Goal: Transaction & Acquisition: Purchase product/service

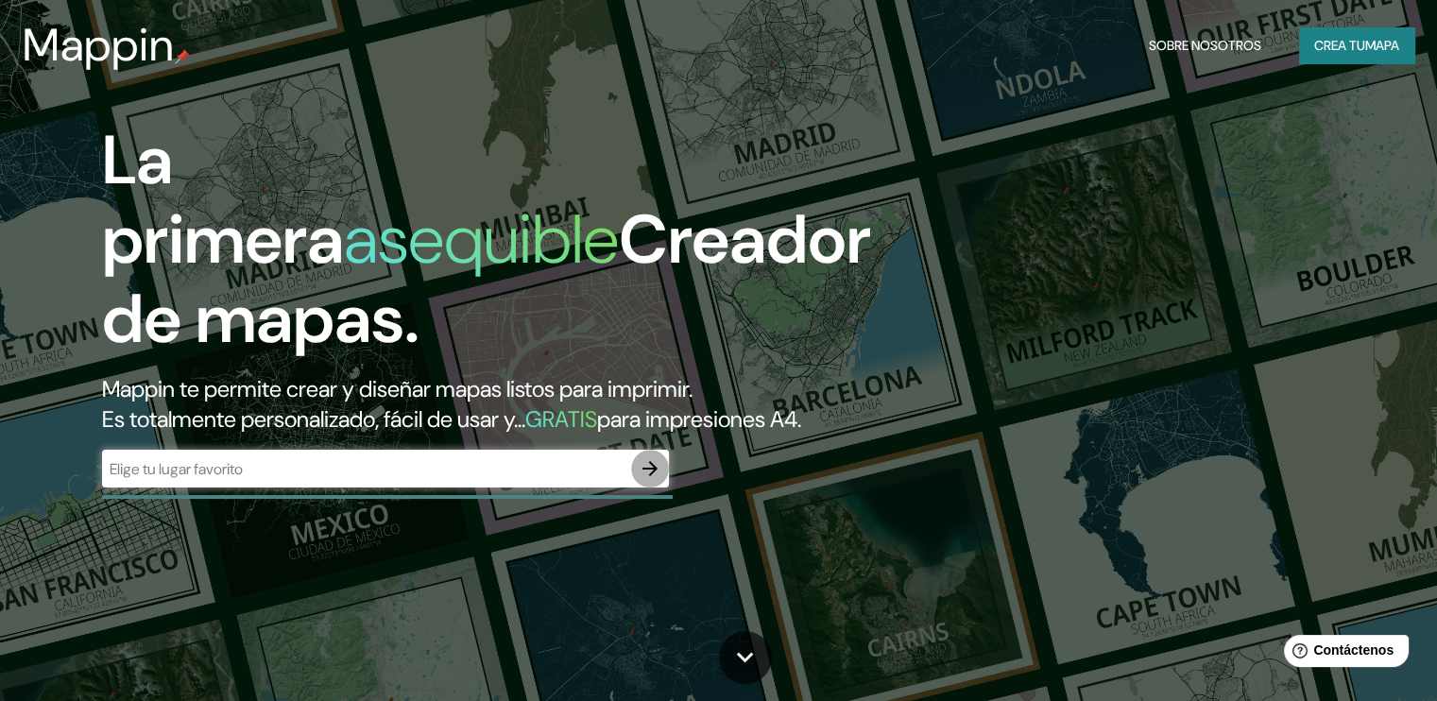
click at [651, 476] on icon "button" at bounding box center [650, 468] width 15 height 15
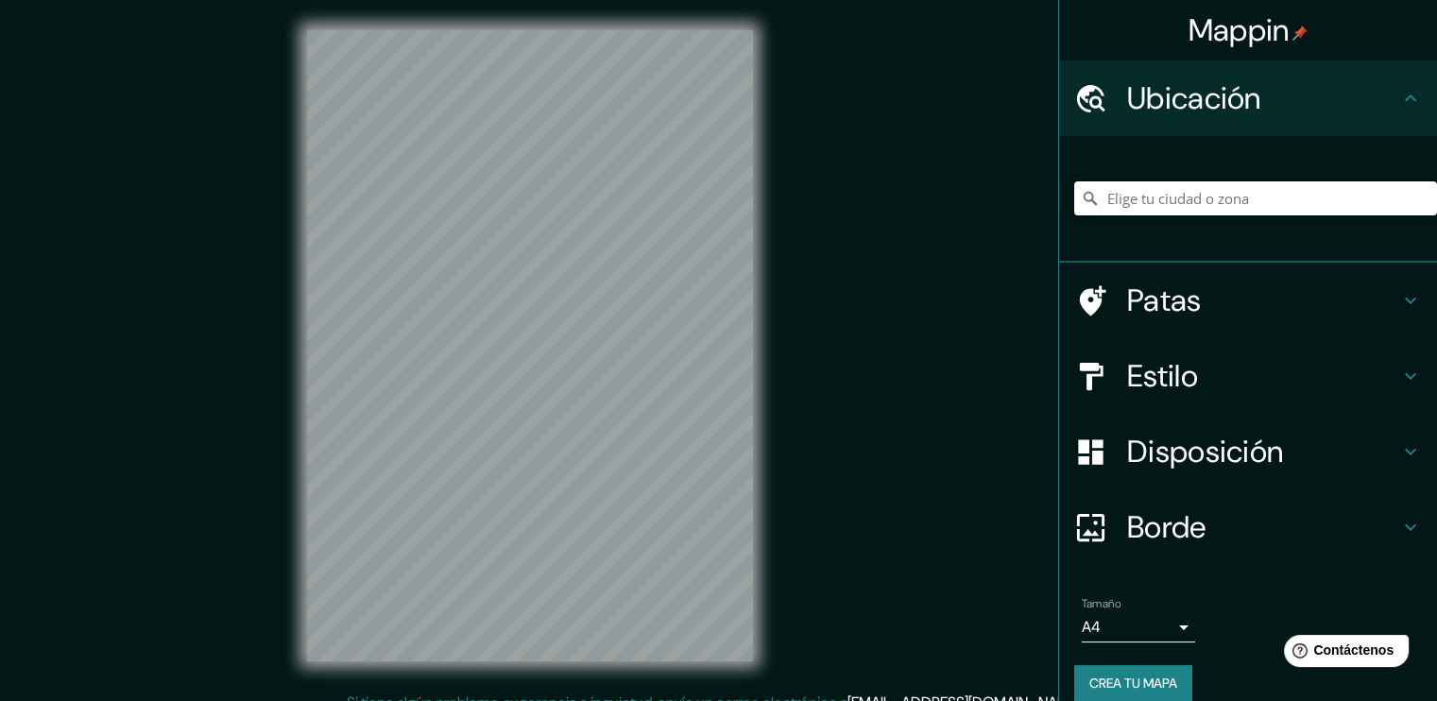
click at [1141, 203] on input "Elige tu ciudad o zona" at bounding box center [1255, 198] width 363 height 34
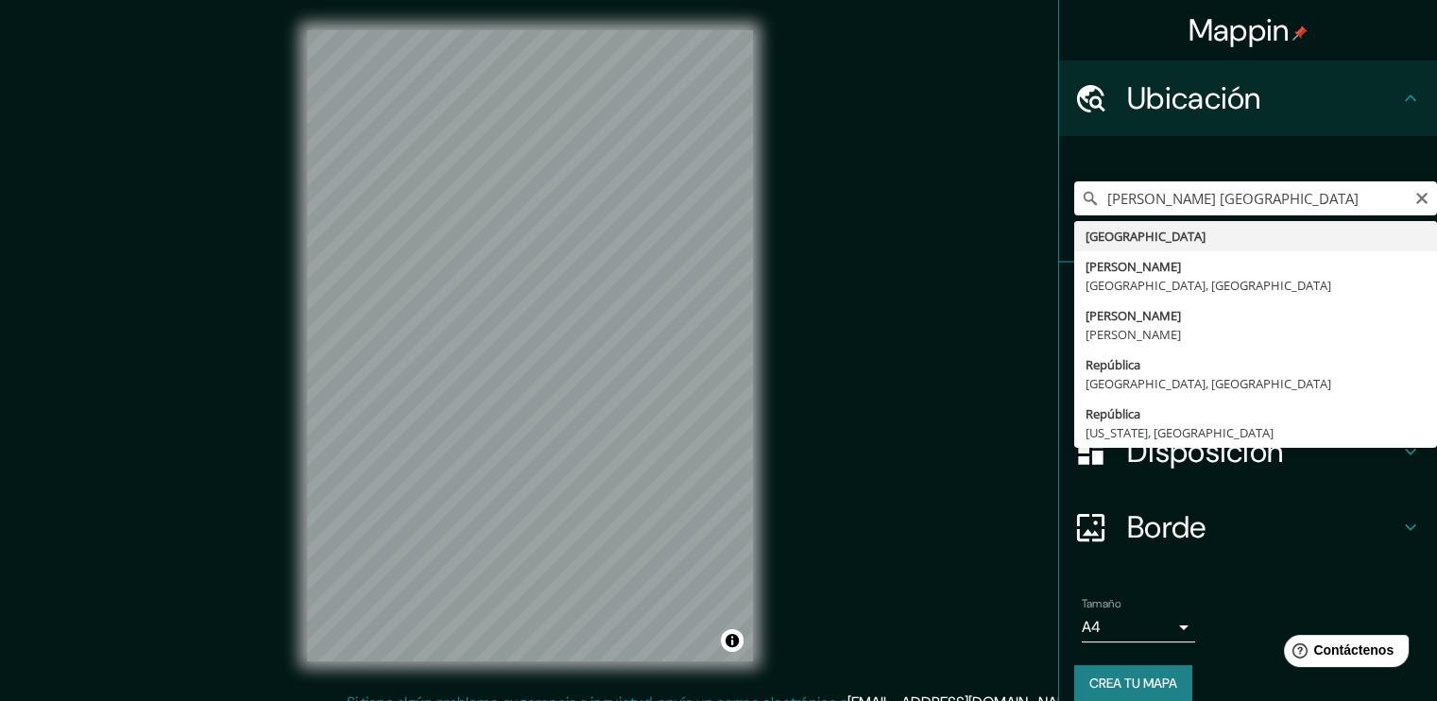
type input "[GEOGRAPHIC_DATA]"
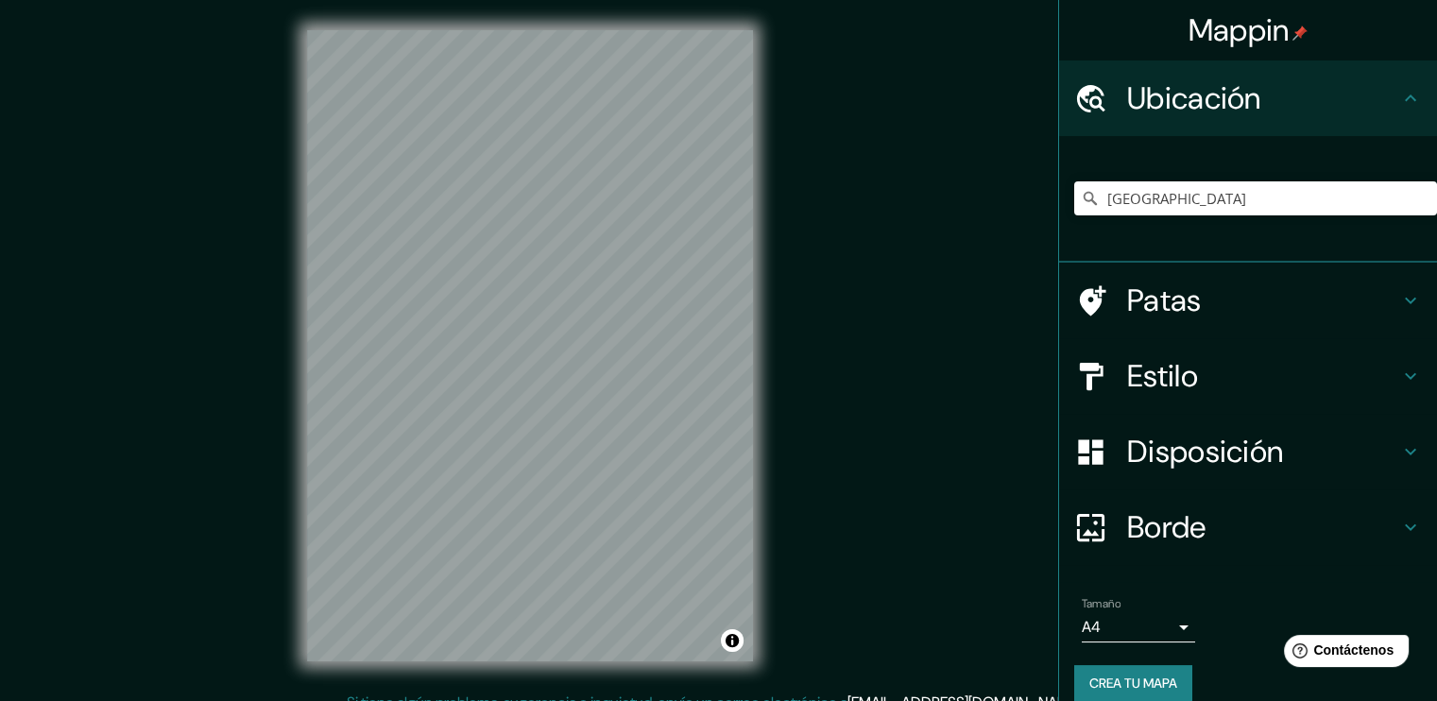
click at [794, 95] on div "Mappin Ubicación [GEOGRAPHIC_DATA] Patas Estilo Disposición Borde Elige un bord…" at bounding box center [718, 361] width 1437 height 722
click at [779, 198] on div "© Mapbox © OpenStreetMap Improve this map" at bounding box center [530, 346] width 506 height 692
click at [1399, 370] on icon at bounding box center [1410, 376] width 23 height 23
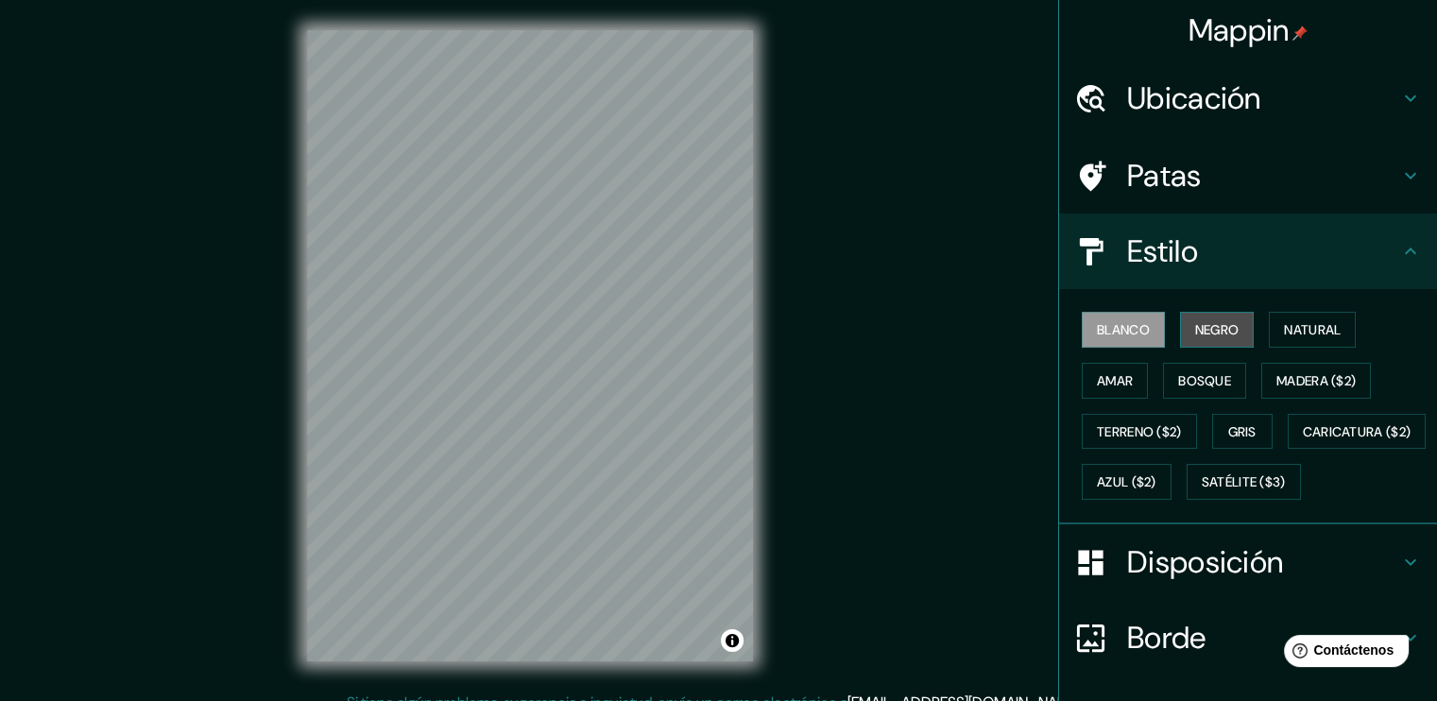
click at [1182, 331] on button "Negro" at bounding box center [1217, 330] width 75 height 36
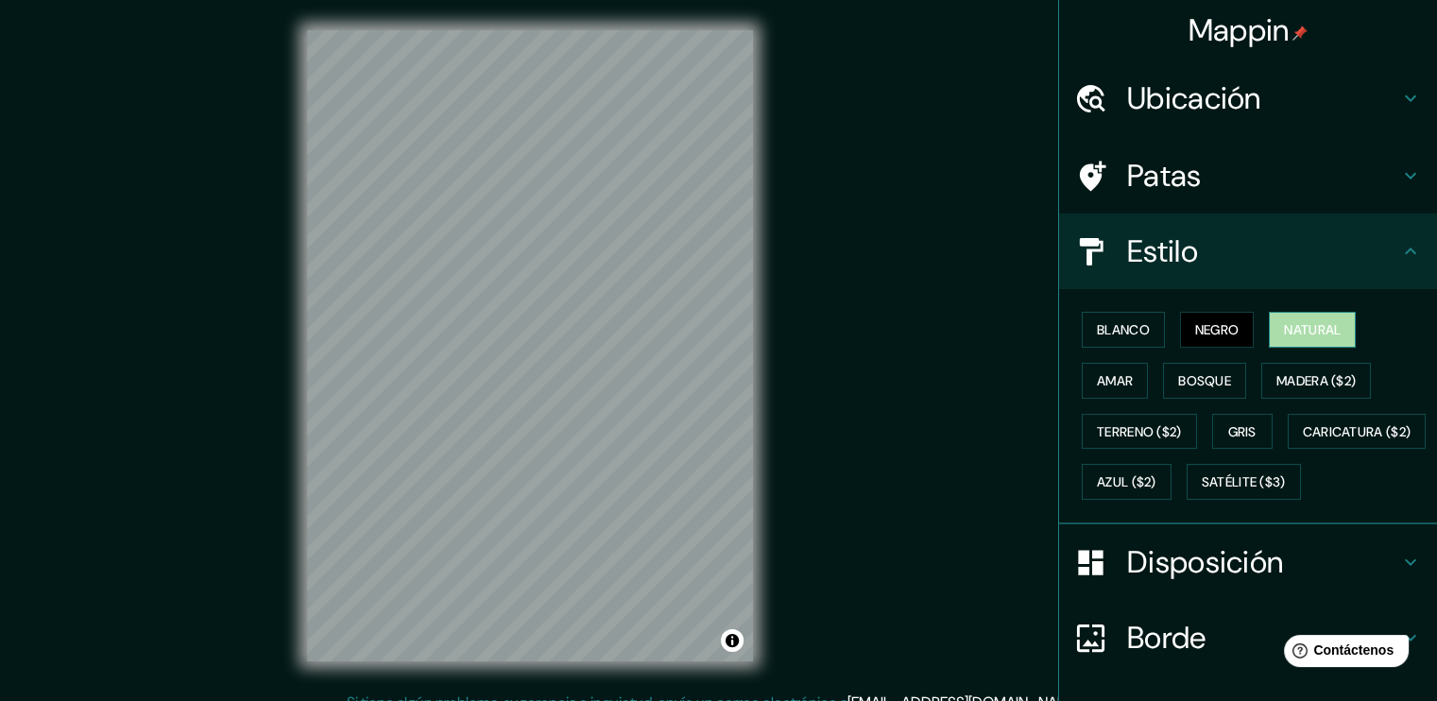
click at [1284, 339] on font "Natural" at bounding box center [1312, 329] width 57 height 25
click at [1104, 391] on button "Amar" at bounding box center [1115, 381] width 66 height 36
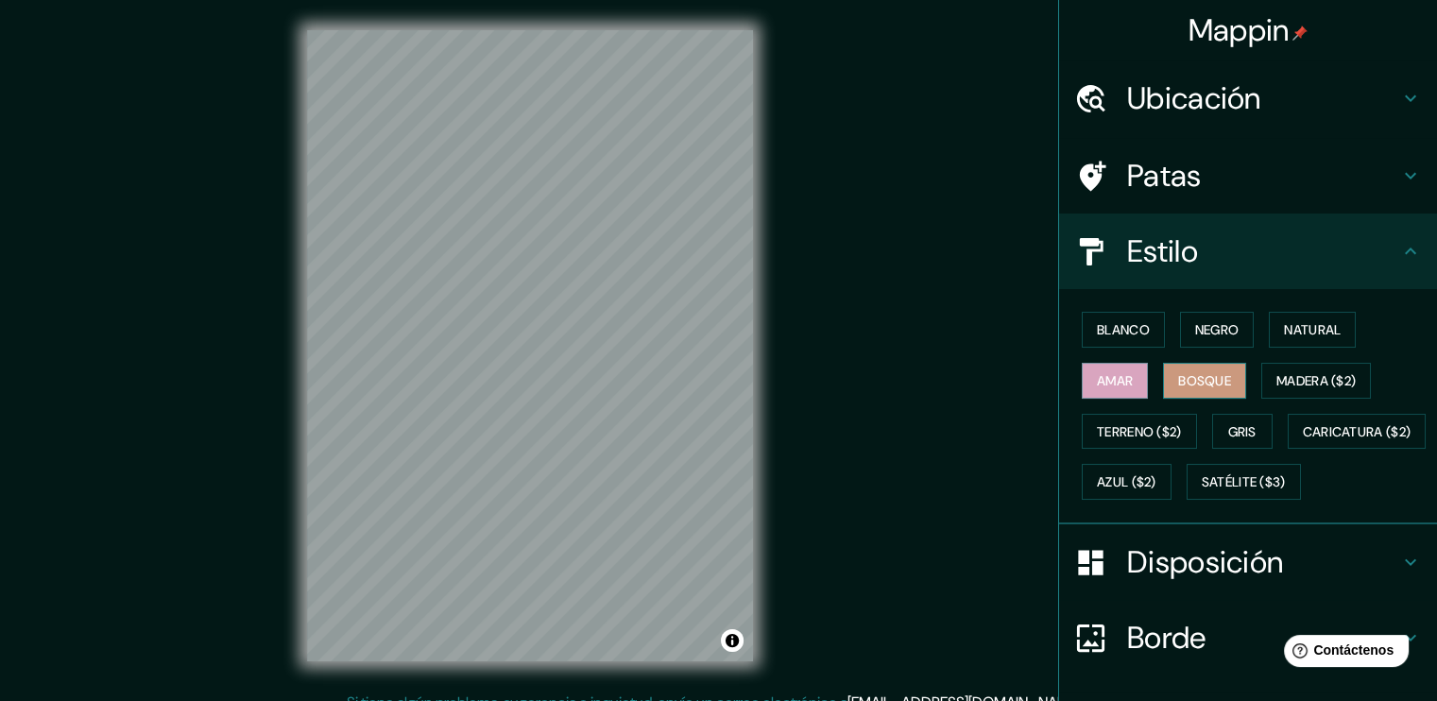
click at [1178, 384] on font "Bosque" at bounding box center [1204, 380] width 53 height 17
click at [1316, 369] on font "Madera ($2)" at bounding box center [1316, 381] width 79 height 25
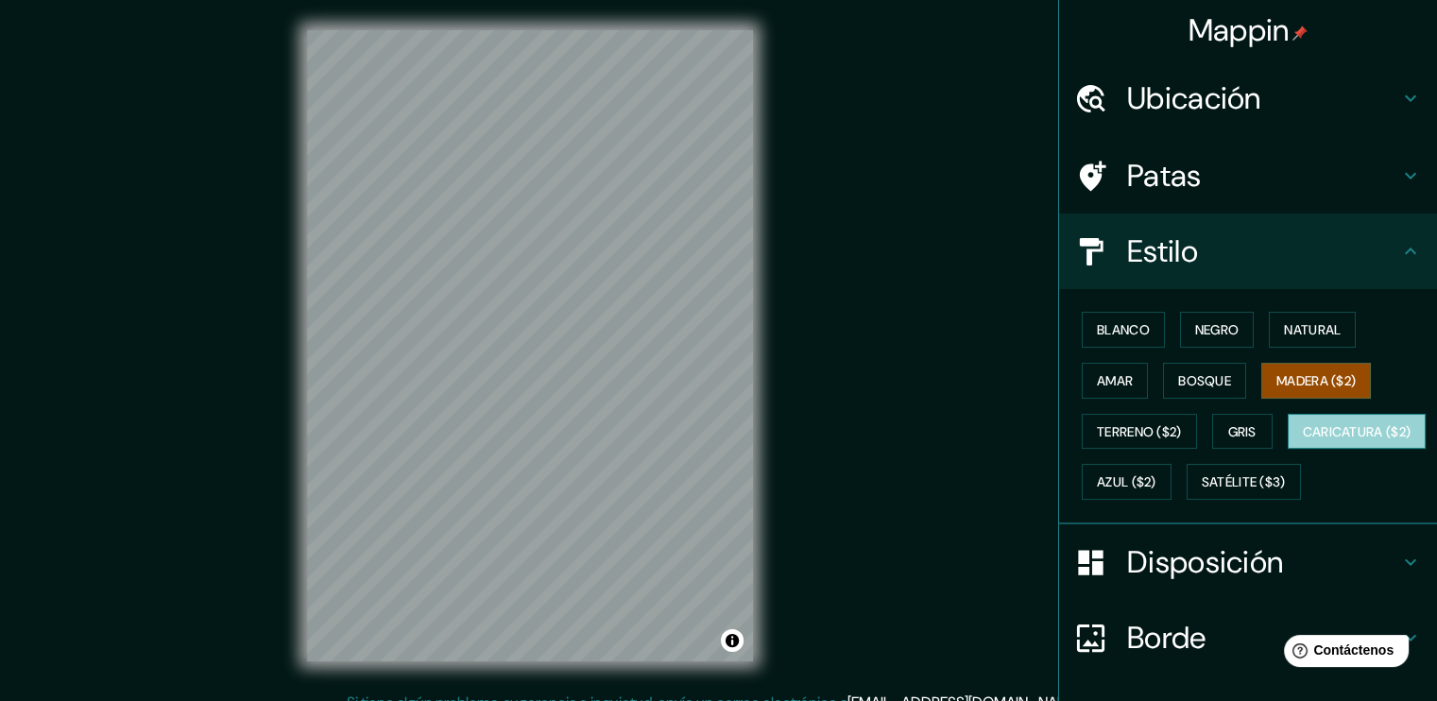
click at [1303, 440] on font "Caricatura ($2)" at bounding box center [1357, 431] width 109 height 17
click at [1277, 382] on font "Madera ($2)" at bounding box center [1316, 380] width 79 height 17
click at [1172, 476] on button "Azul ($2)" at bounding box center [1127, 482] width 90 height 36
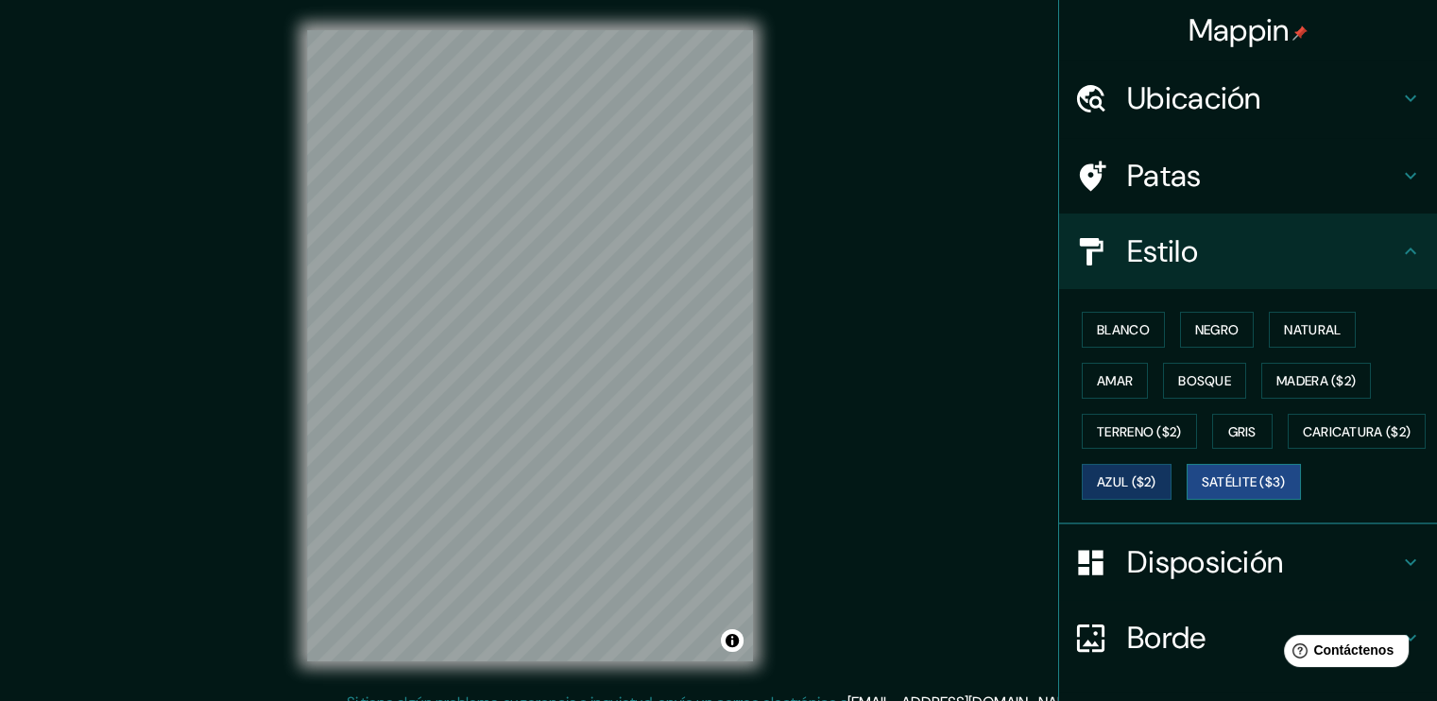
click at [1202, 491] on font "Satélite ($3)" at bounding box center [1244, 482] width 84 height 17
click at [1179, 434] on button "Terreno ($2)" at bounding box center [1139, 432] width 115 height 36
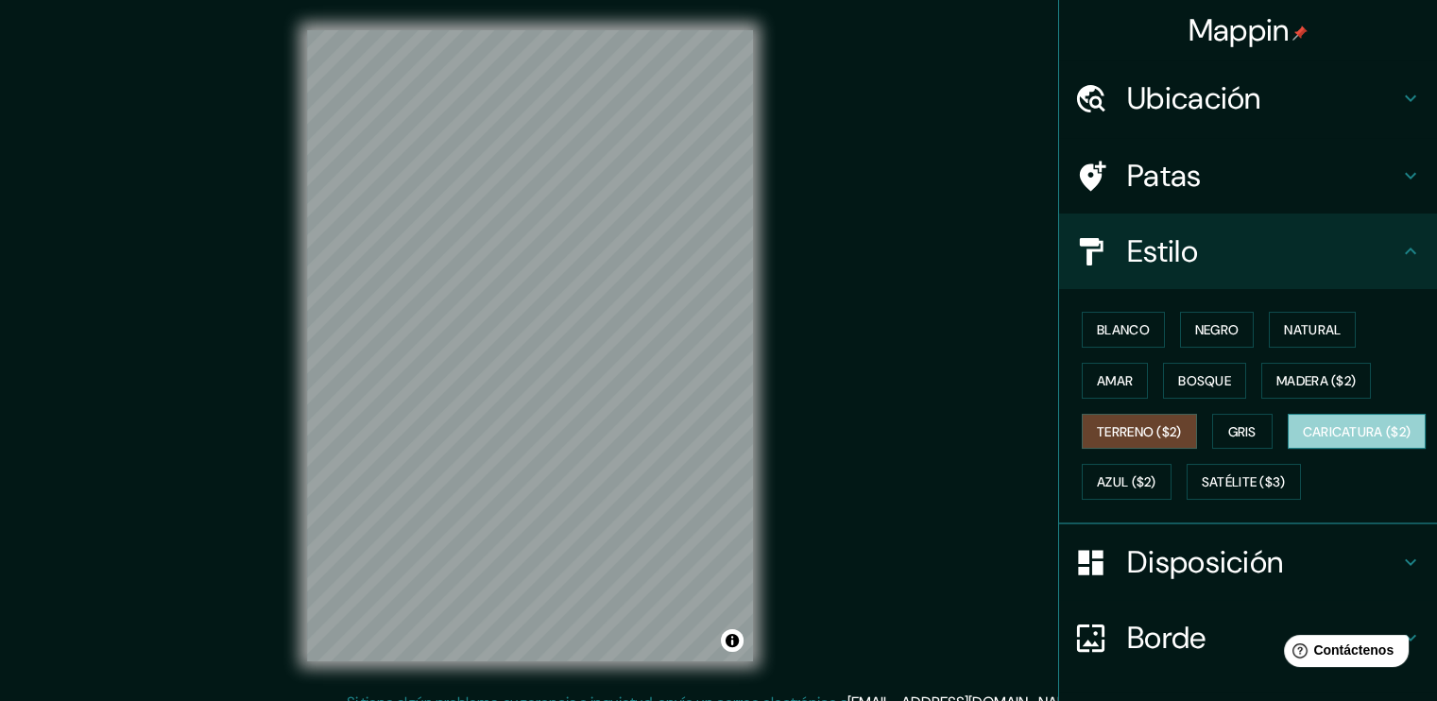
click at [1303, 444] on font "Caricatura ($2)" at bounding box center [1357, 432] width 109 height 25
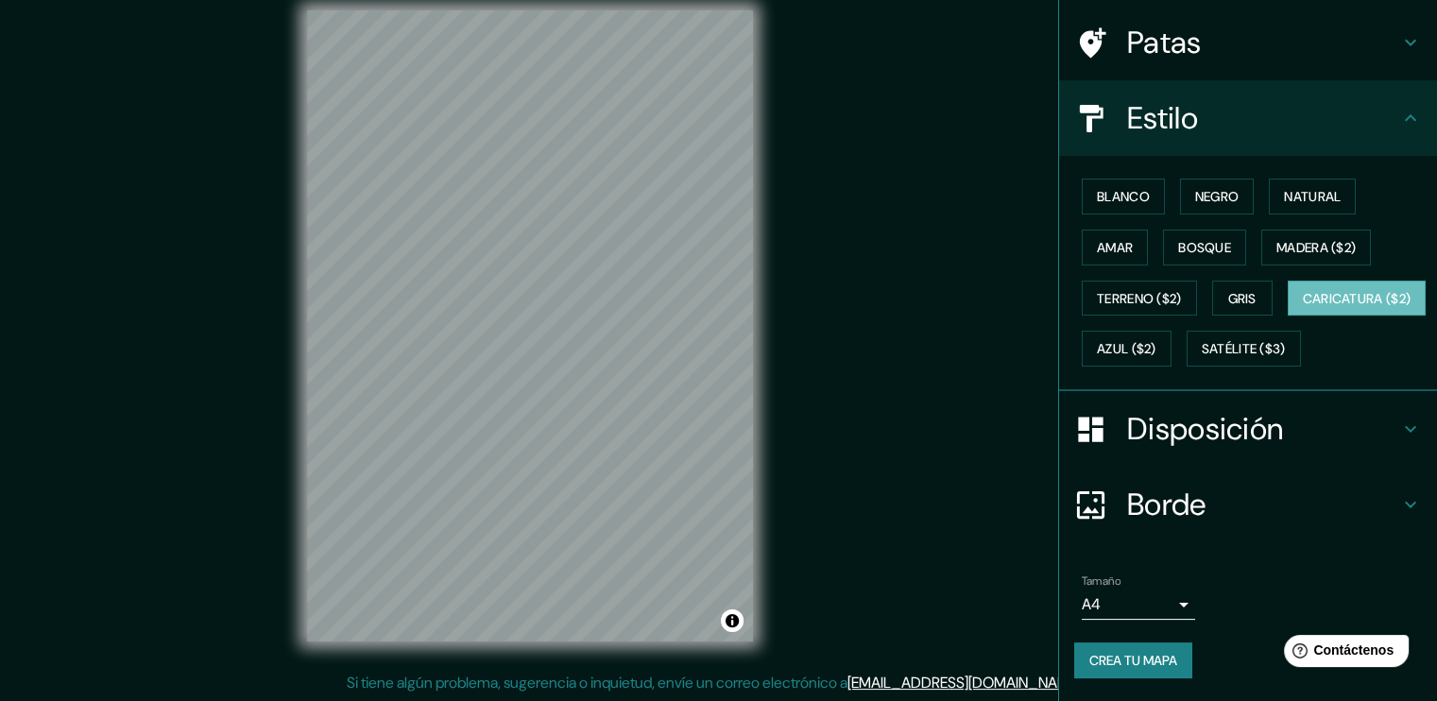
scroll to position [179, 0]
click at [1139, 661] on font "Crea tu mapa" at bounding box center [1133, 660] width 88 height 17
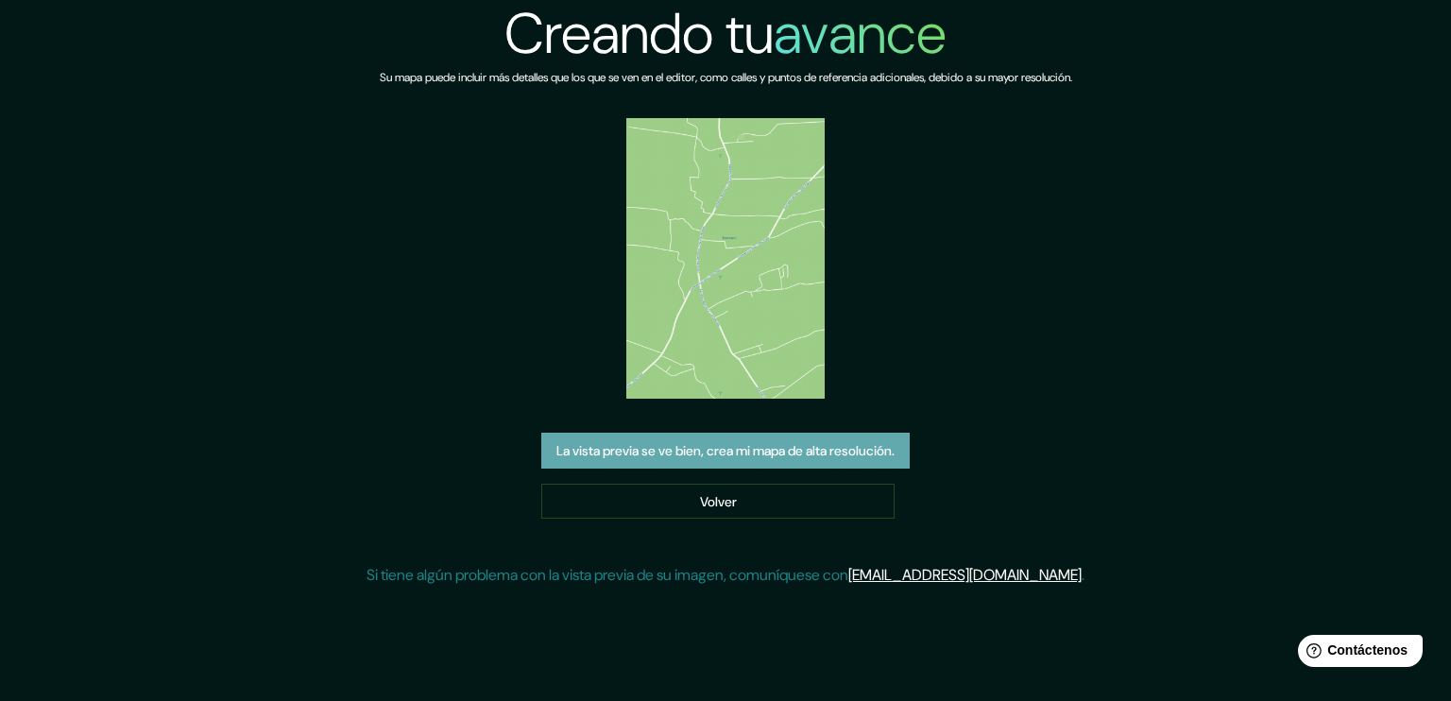
click at [731, 449] on font "La vista previa se ve bien, crea mi mapa de alta resolución." at bounding box center [726, 450] width 338 height 17
